Goal: Information Seeking & Learning: Learn about a topic

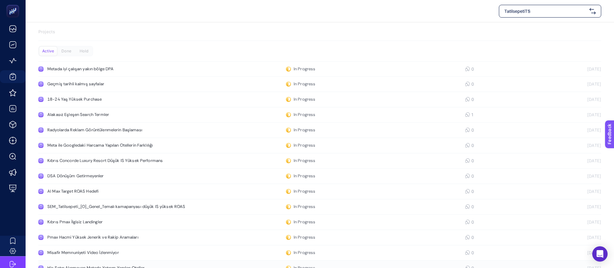
click at [131, 266] on div "Hiç Satın Alınmayan Metada Yatırım Yapılan Oteller" at bounding box center [121, 268] width 148 height 5
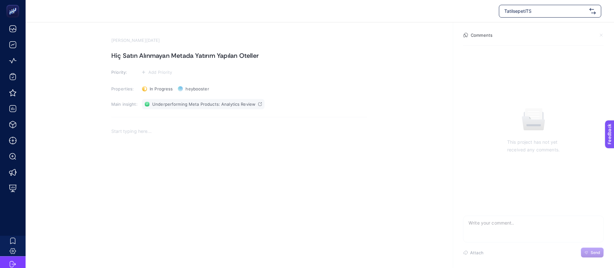
click at [219, 102] on span "Underperforming Meta Products: Analytics Review" at bounding box center [203, 104] width 103 height 5
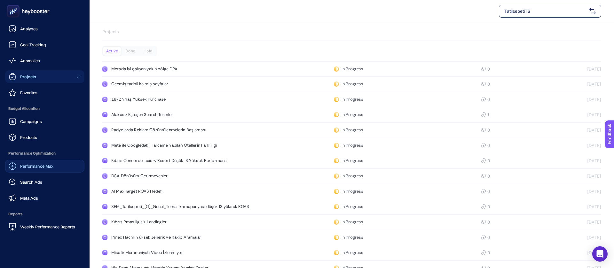
click at [48, 164] on span "Performance Max" at bounding box center [36, 166] width 33 height 5
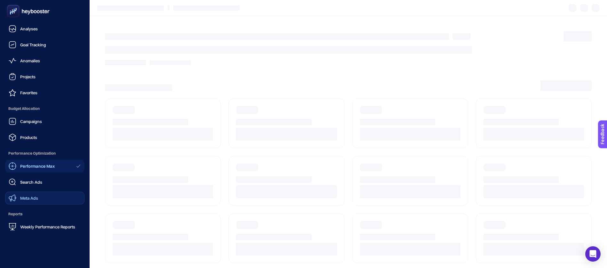
click at [41, 192] on link "Meta Ads" at bounding box center [44, 198] width 79 height 13
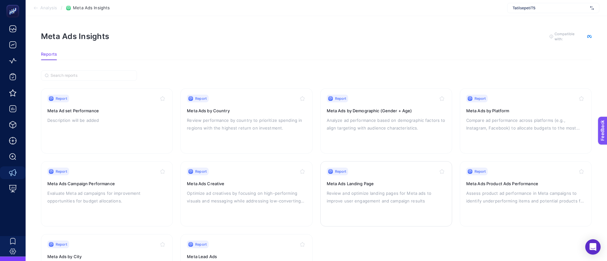
scroll to position [30, 0]
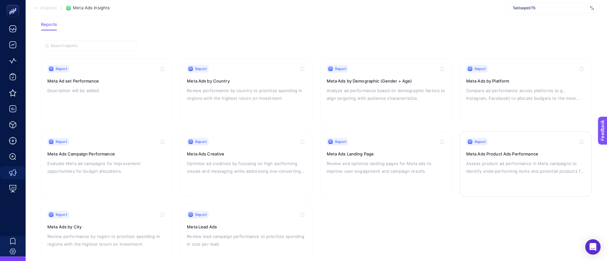
click at [509, 160] on p "Assess product ad performance in Meta campaigns to identify underperforming ite…" at bounding box center [525, 167] width 119 height 15
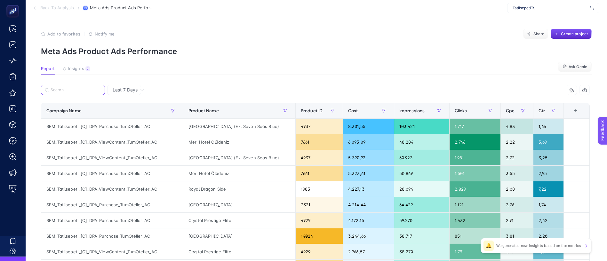
click at [74, 88] on input "Search" at bounding box center [76, 90] width 51 height 5
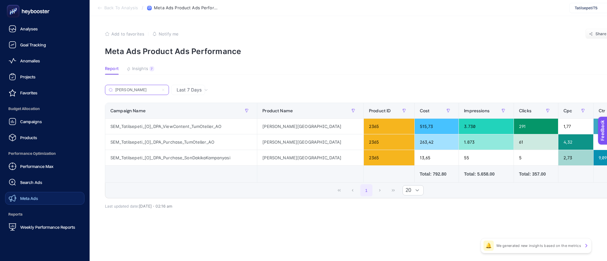
type input "[PERSON_NAME]"
click at [46, 192] on link "Meta Ads" at bounding box center [44, 198] width 79 height 13
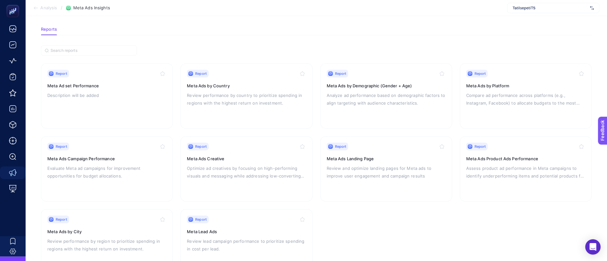
scroll to position [30, 0]
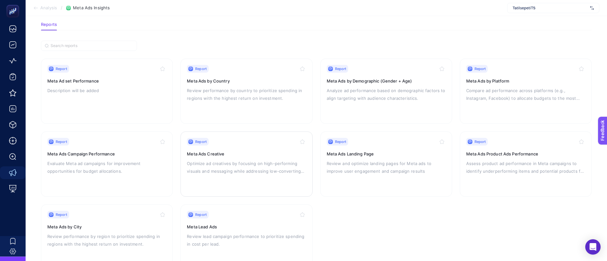
click at [221, 160] on p "Optimize ad creatives by focusing on high-performing visuals and messaging whil…" at bounding box center [246, 167] width 119 height 15
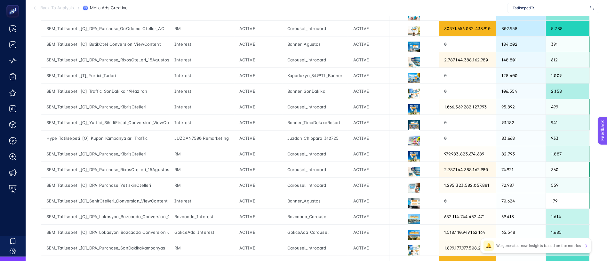
scroll to position [144, 0]
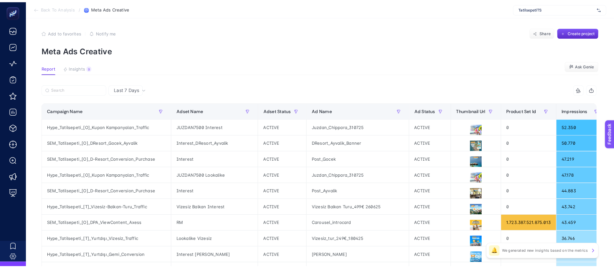
scroll to position [0, 0]
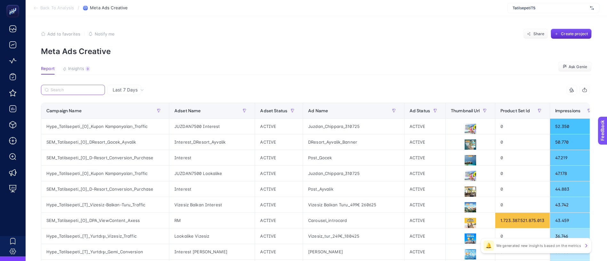
click at [70, 88] on input "Search" at bounding box center [76, 90] width 51 height 5
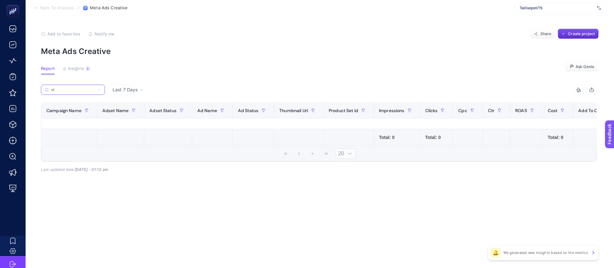
type input "o"
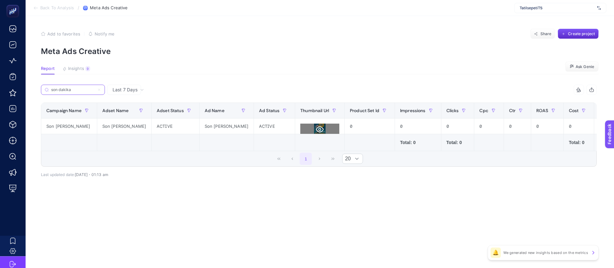
type input "son dakika"
click at [316, 127] on icon at bounding box center [320, 130] width 8 height 6
